Goal: Find specific page/section: Find specific page/section

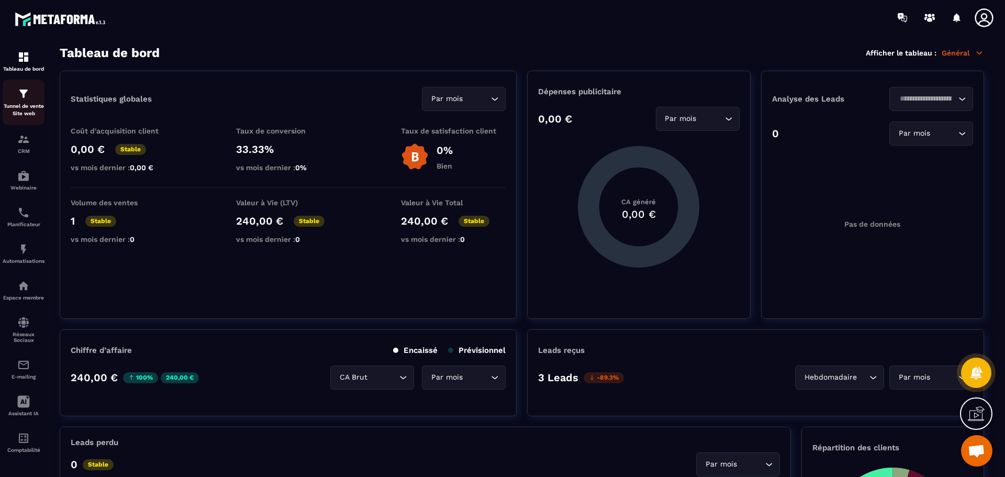
click at [27, 96] on img at bounding box center [23, 93] width 13 height 13
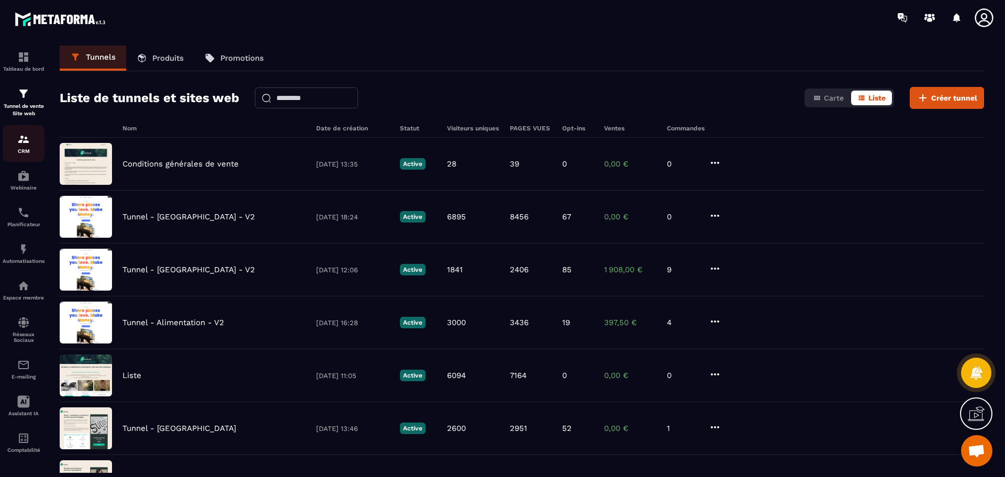
click at [27, 140] on img at bounding box center [23, 139] width 13 height 13
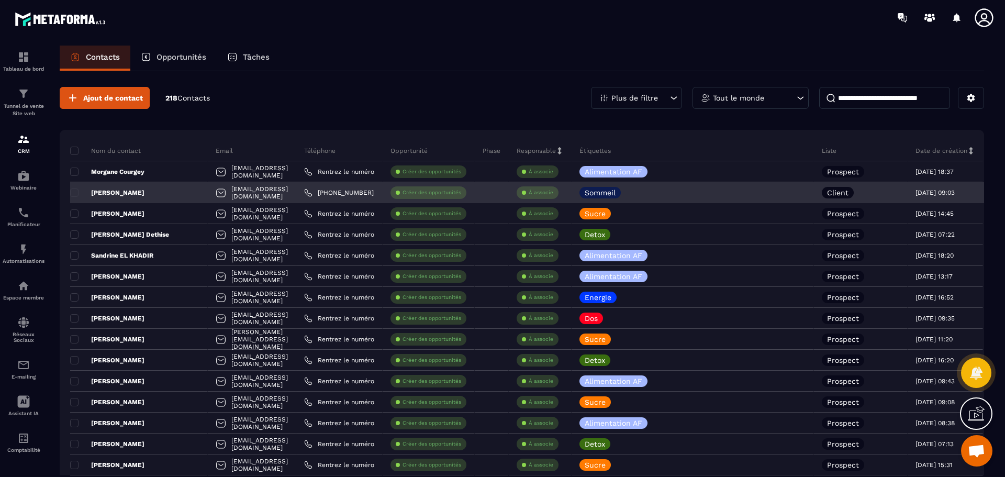
click at [116, 191] on p "[PERSON_NAME]" at bounding box center [107, 192] width 74 height 8
